Goal: Browse casually: Explore the website without a specific task or goal

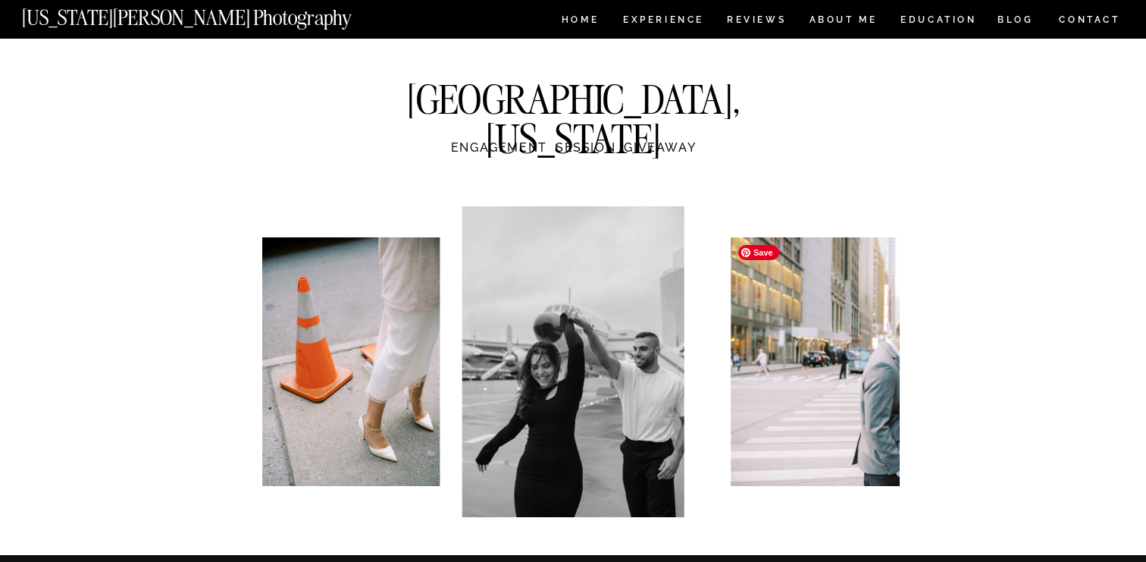
click at [769, 324] on img at bounding box center [917, 361] width 373 height 249
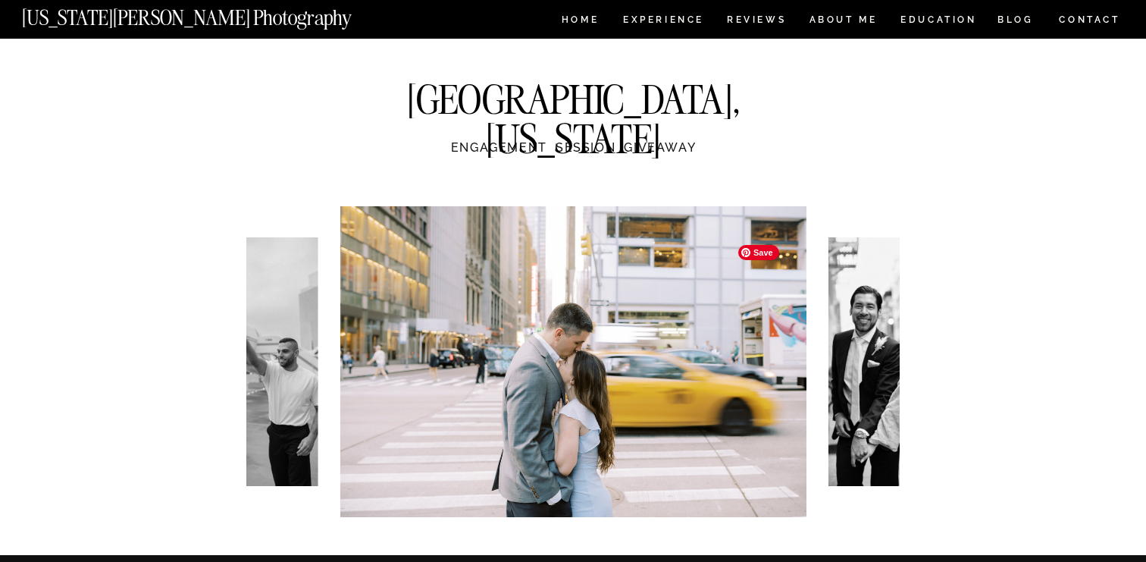
click at [769, 325] on img at bounding box center [573, 361] width 466 height 311
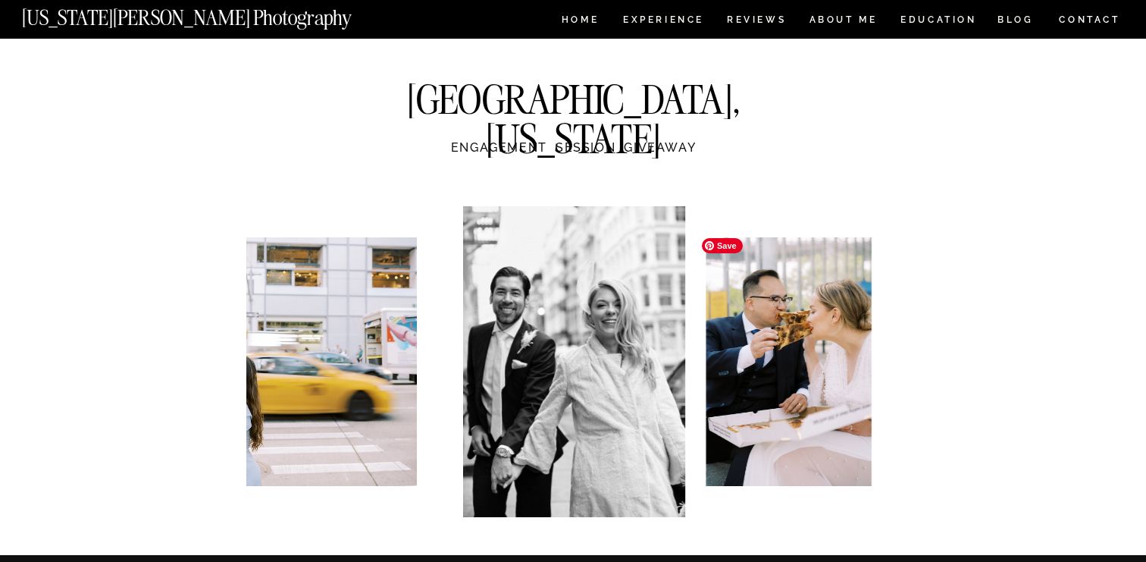
click at [769, 325] on img at bounding box center [789, 361] width 166 height 249
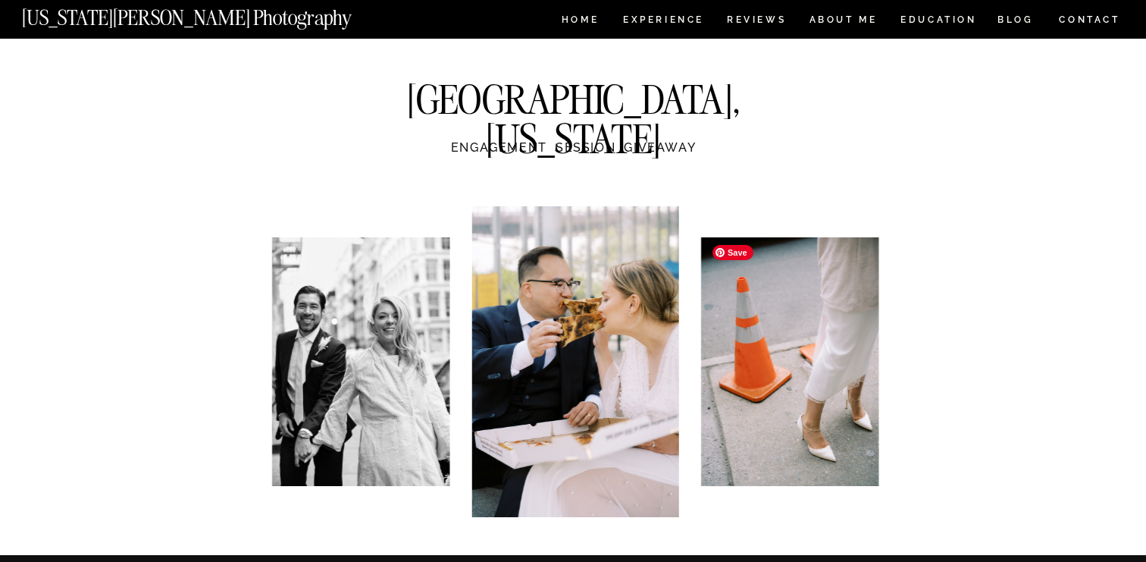
click at [769, 325] on img at bounding box center [789, 361] width 177 height 249
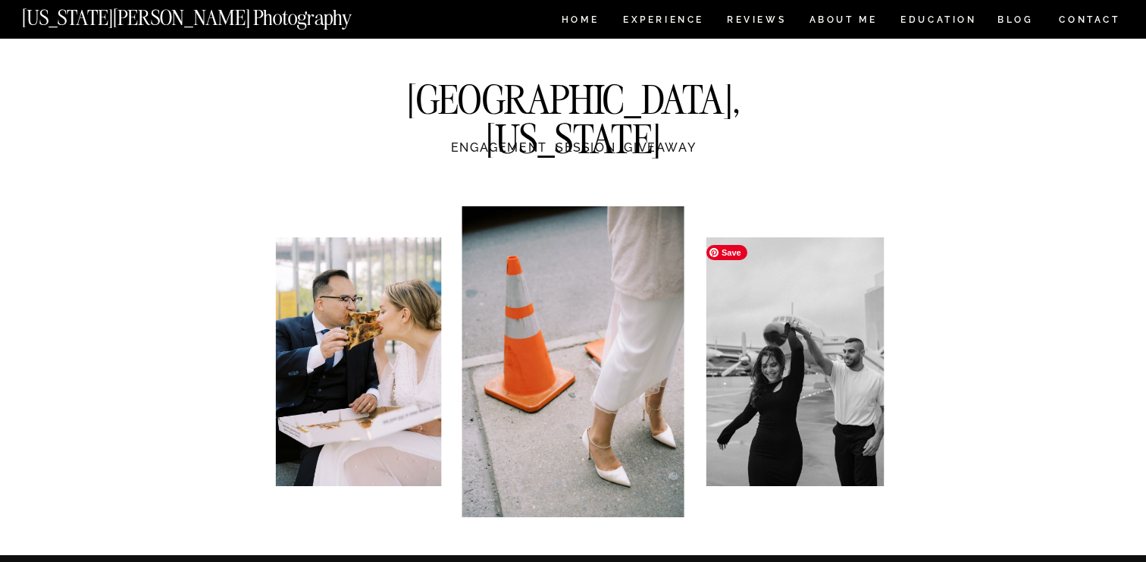
click at [769, 325] on img at bounding box center [794, 361] width 177 height 249
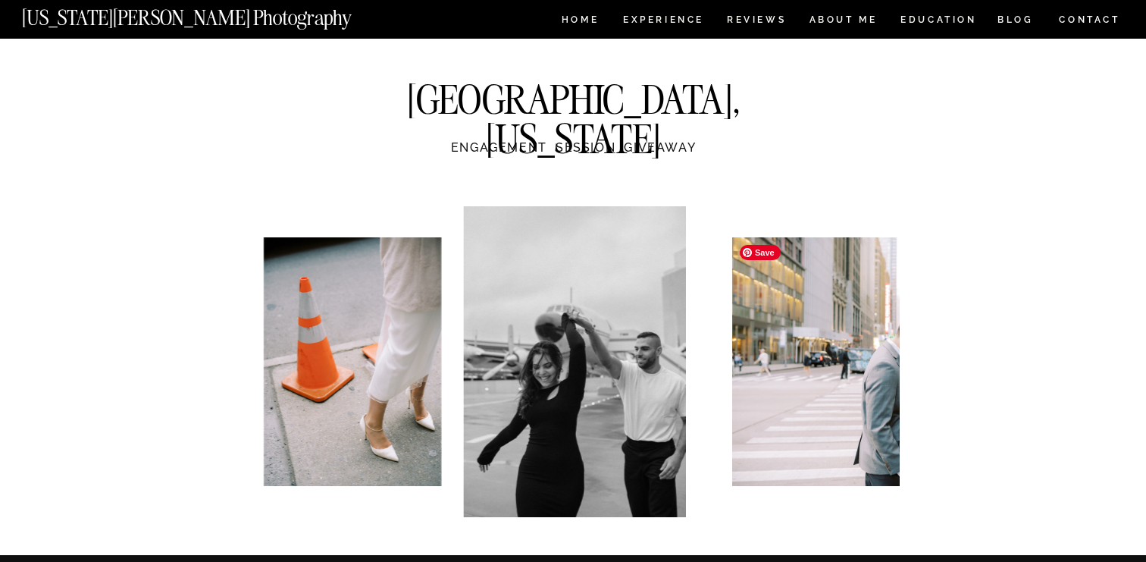
click at [769, 325] on img at bounding box center [918, 361] width 373 height 249
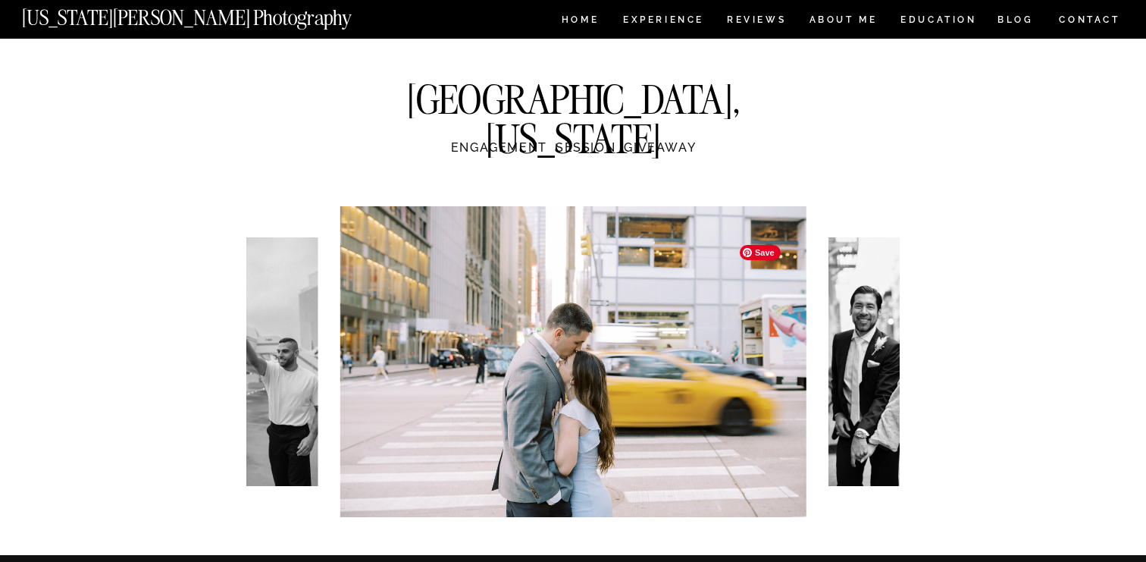
click at [769, 325] on img at bounding box center [573, 361] width 466 height 311
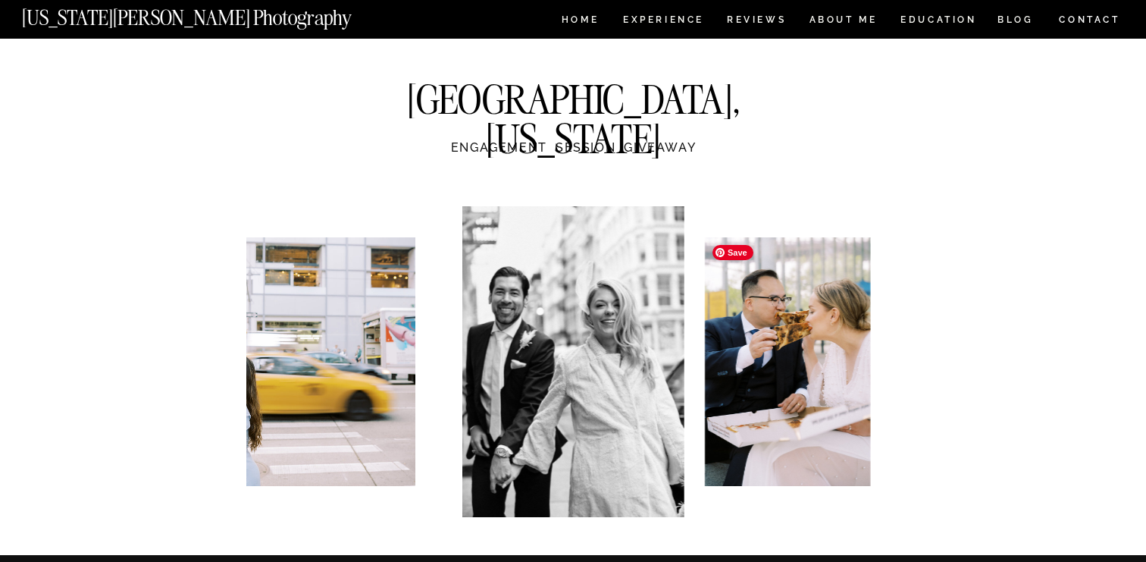
click at [769, 325] on img at bounding box center [788, 361] width 166 height 249
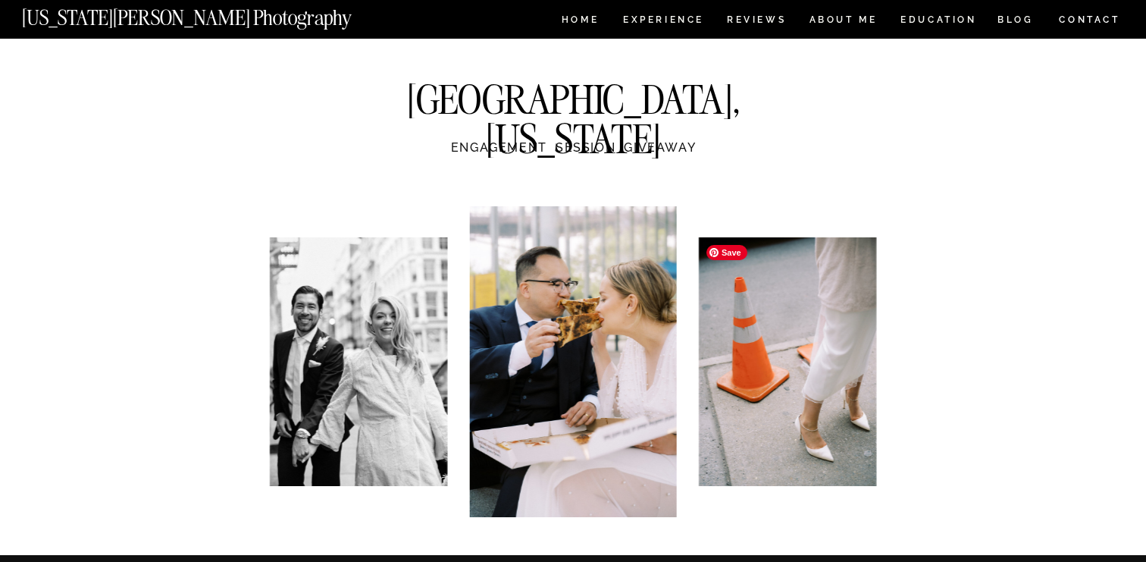
click at [769, 325] on img at bounding box center [787, 361] width 177 height 249
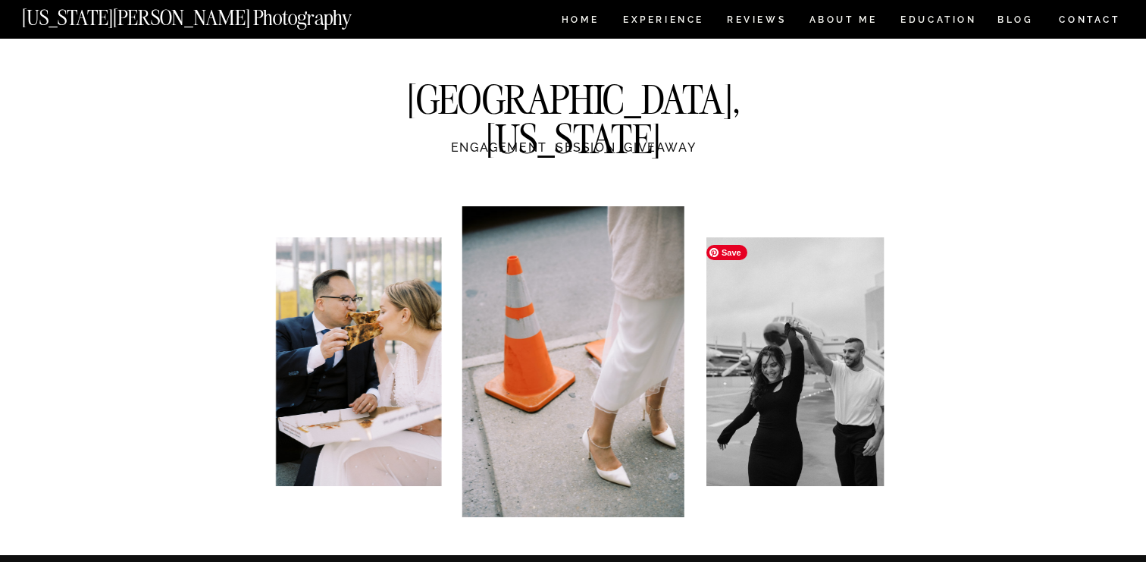
click at [769, 325] on img at bounding box center [794, 361] width 177 height 249
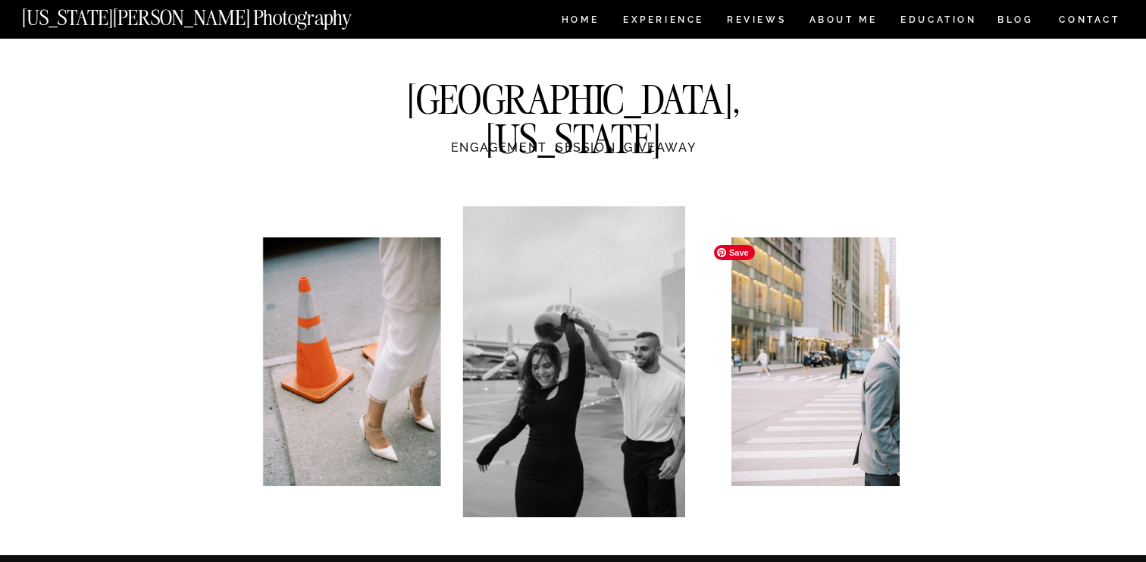
click at [769, 325] on img at bounding box center [917, 361] width 373 height 249
